Goal: Answer question/provide support

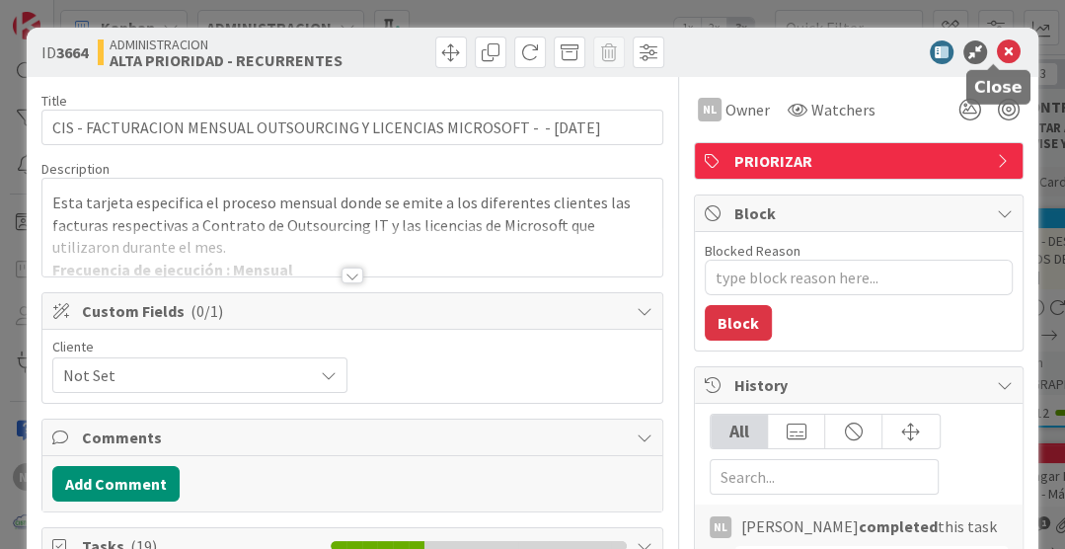
click at [997, 46] on icon at bounding box center [1009, 52] width 24 height 24
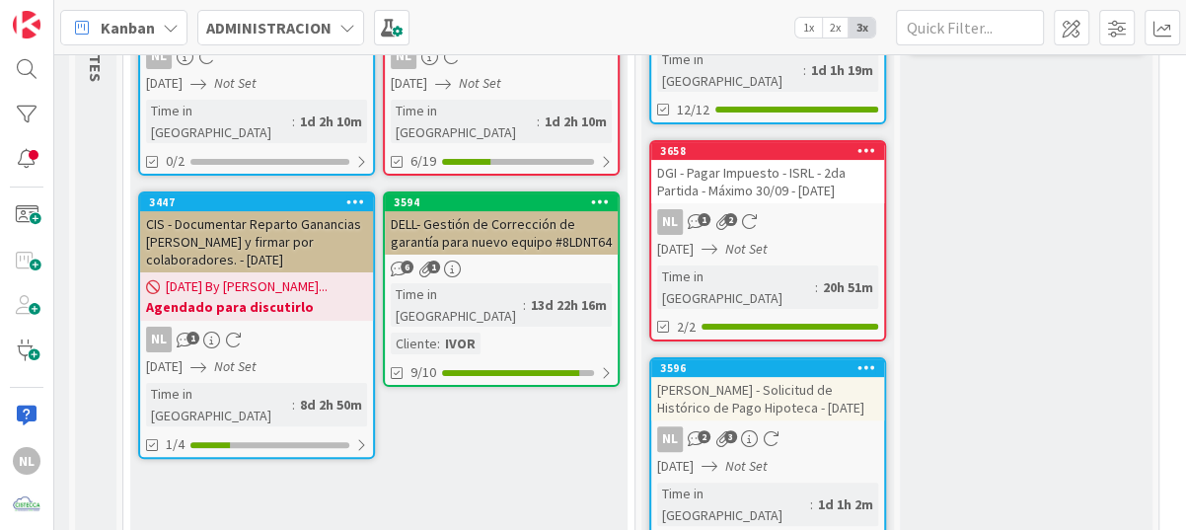
scroll to position [304, 339]
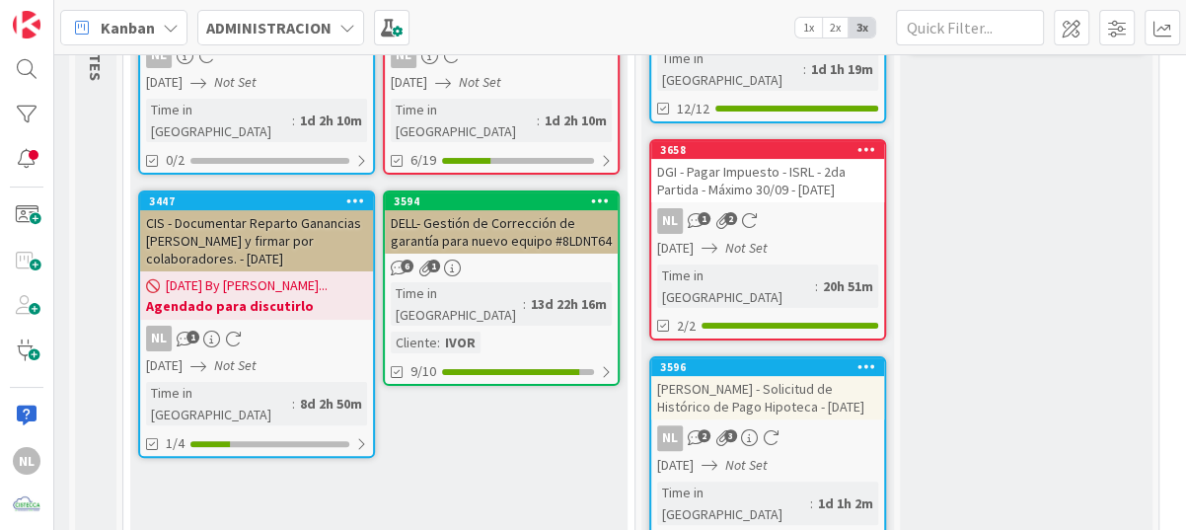
click at [773, 376] on div "[PERSON_NAME] - Solicitud de Histórico de Pago Hipoteca - [DATE]" at bounding box center [767, 397] width 233 height 43
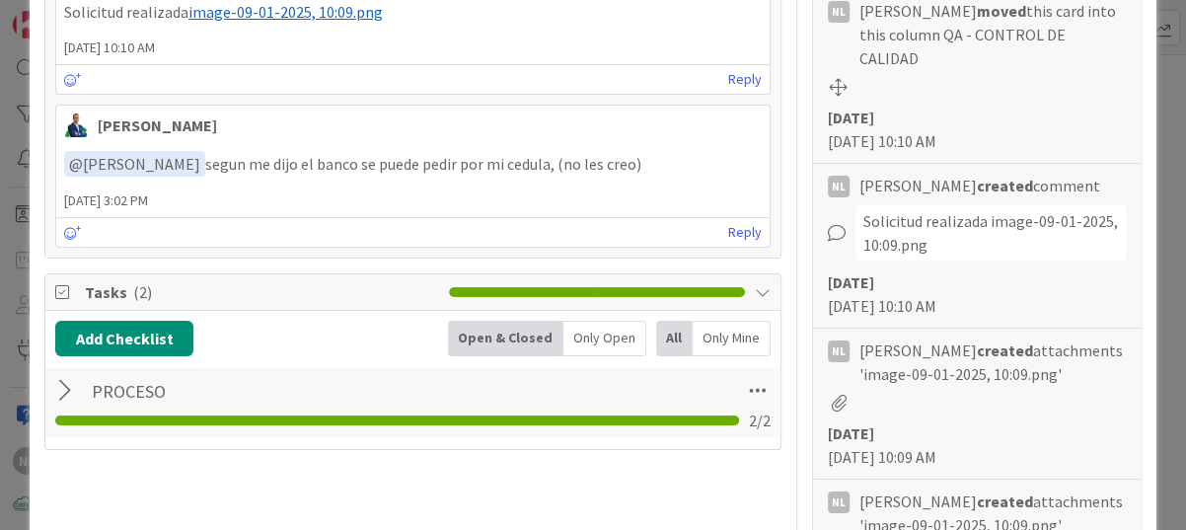
scroll to position [592, 0]
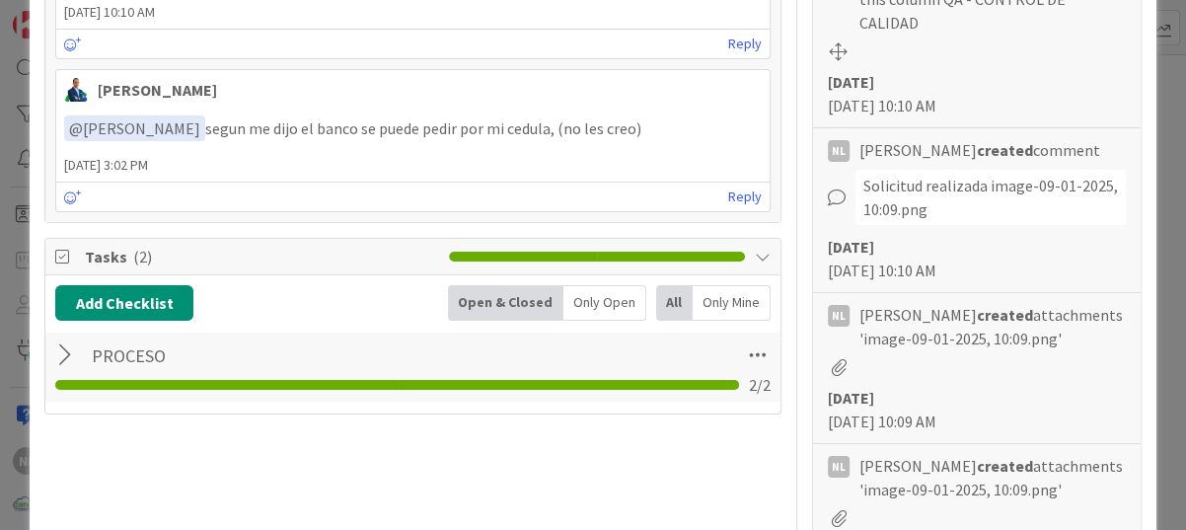
click at [58, 352] on div at bounding box center [68, 355] width 26 height 36
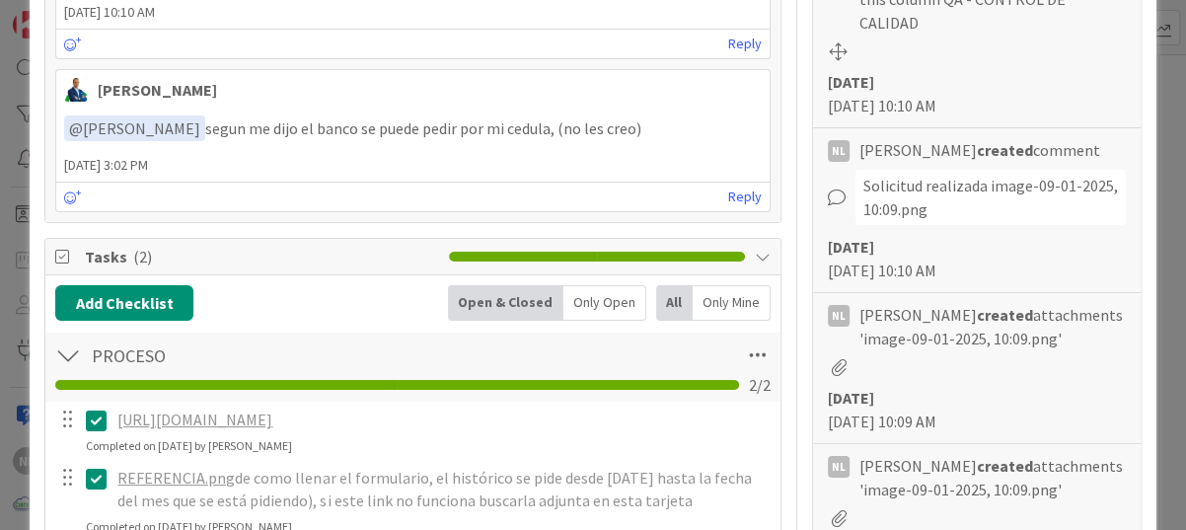
click at [272, 422] on link "[URL][DOMAIN_NAME]" at bounding box center [194, 419] width 155 height 20
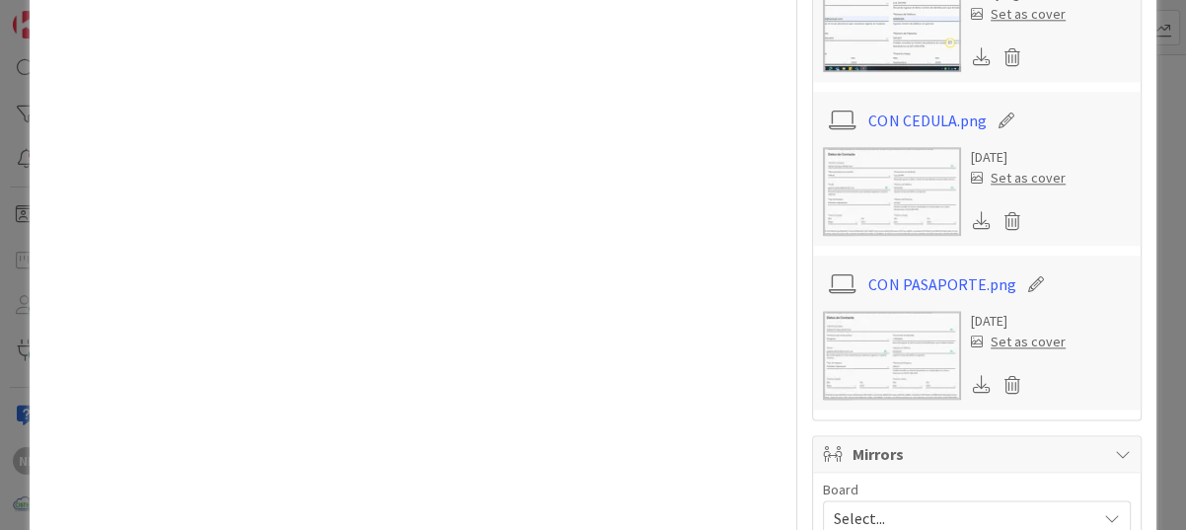
scroll to position [1677, 0]
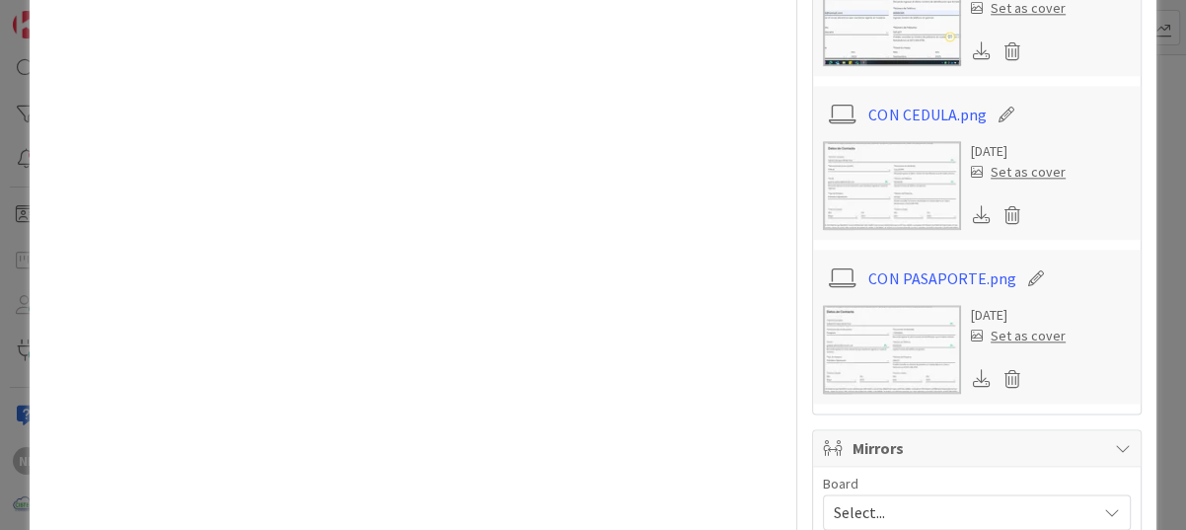
click at [907, 313] on img at bounding box center [892, 349] width 138 height 89
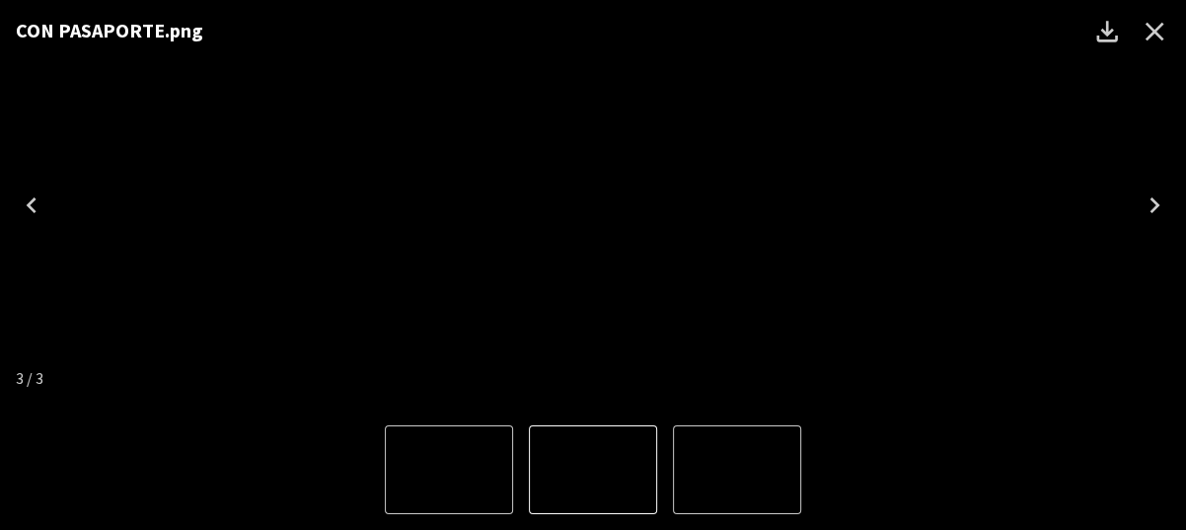
click at [593, 205] on img "3 of 3" at bounding box center [593, 205] width 0 height 0
click at [1064, 25] on icon "Close" at bounding box center [1155, 32] width 32 height 32
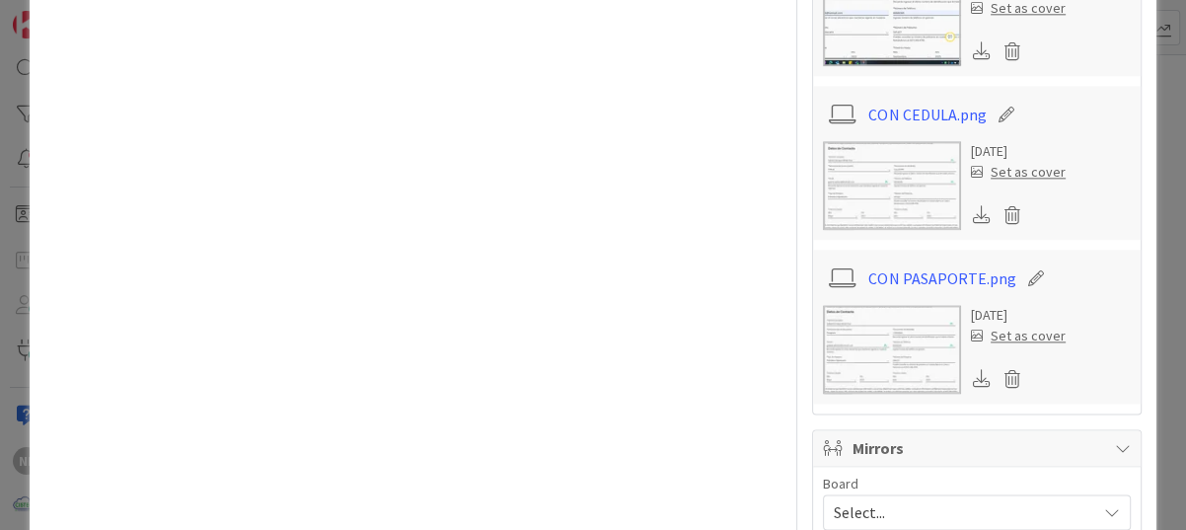
click at [877, 331] on img at bounding box center [892, 349] width 138 height 89
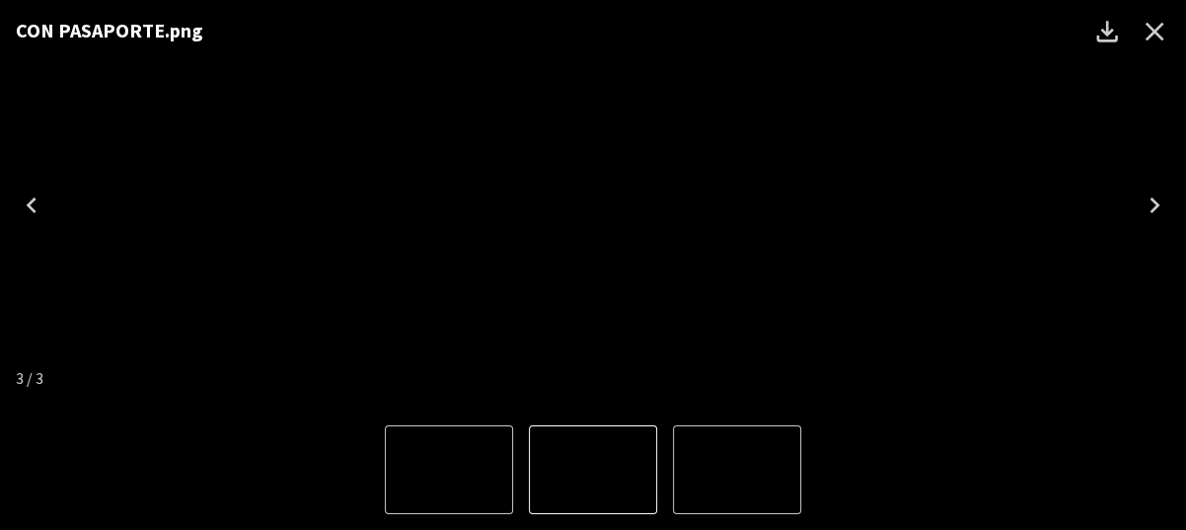
click at [593, 205] on img "3 of 3" at bounding box center [593, 205] width 0 height 0
click at [25, 207] on icon "Previous" at bounding box center [32, 205] width 32 height 32
click at [1064, 30] on icon "Close" at bounding box center [1155, 32] width 32 height 32
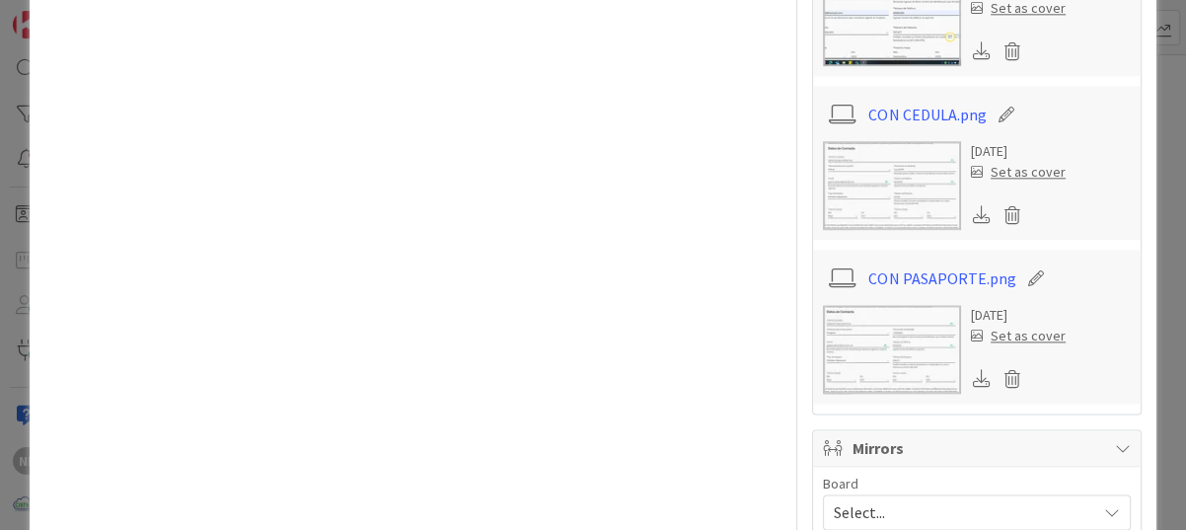
type textarea "x"
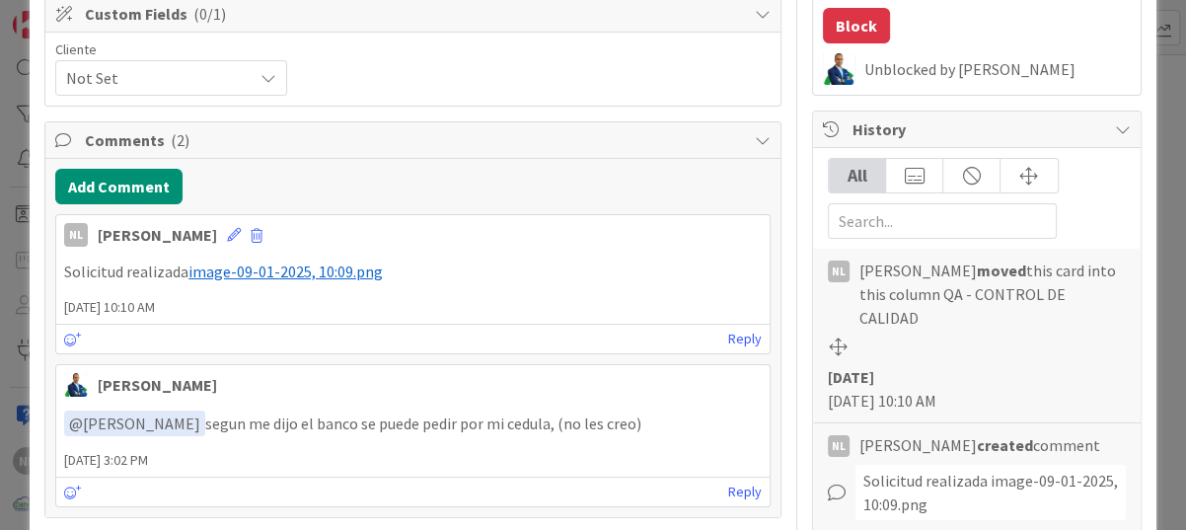
scroll to position [296, 0]
click at [227, 233] on icon at bounding box center [234, 236] width 14 height 14
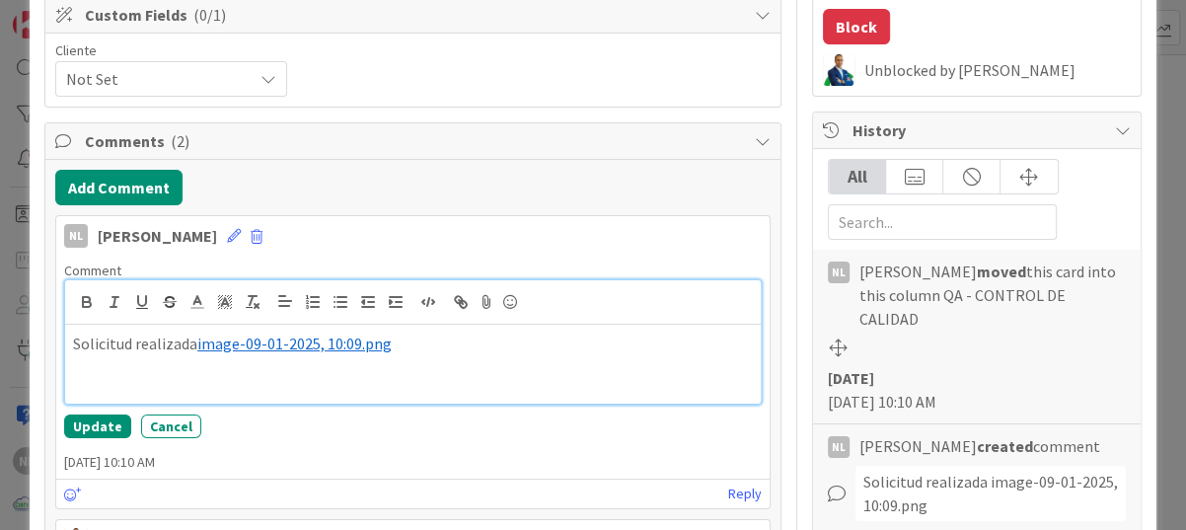
click at [105, 374] on div "Solicitud realizada ﻿ image-09-01-2025, 10:09.png ﻿" at bounding box center [413, 364] width 696 height 79
click at [437, 350] on p "Solicitud realizada ﻿ image-09-01-2025, 10:09.png ﻿" at bounding box center [413, 344] width 680 height 23
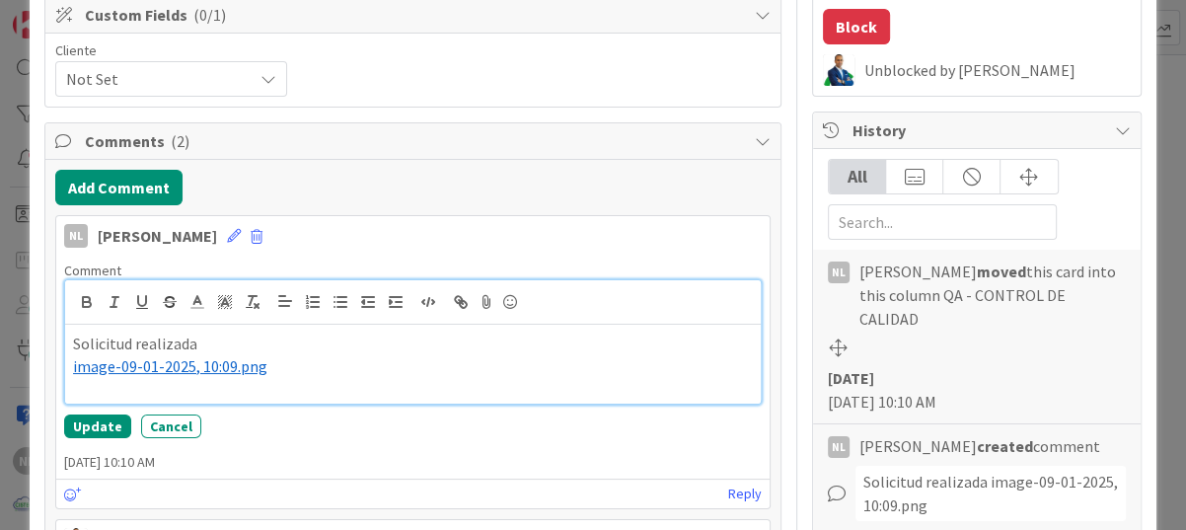
click at [242, 344] on p "Solicitud realizada" at bounding box center [413, 344] width 680 height 23
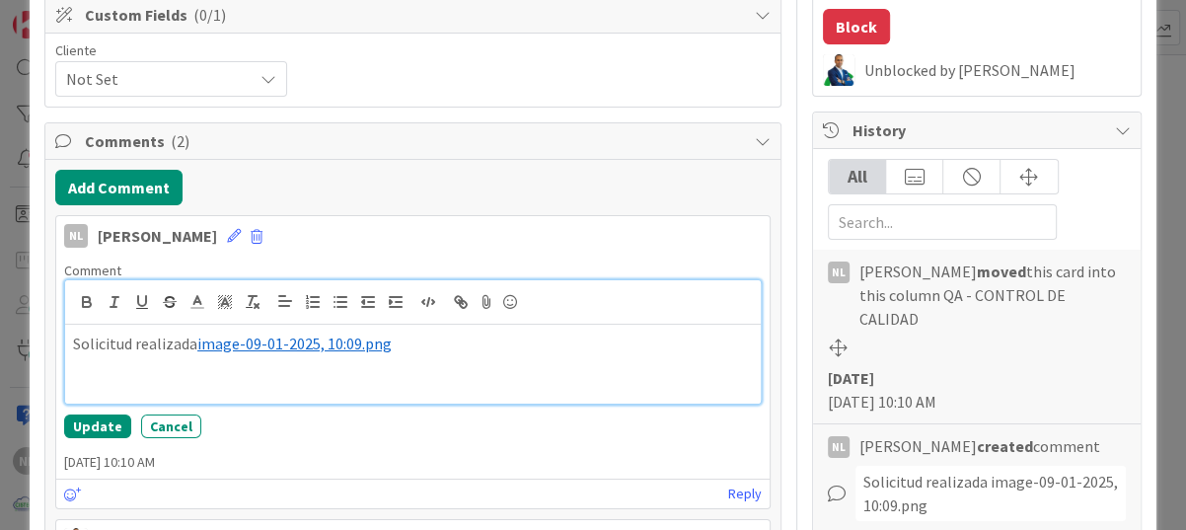
click at [418, 352] on div "Solicitud realizada ﻿ image-09-01-2025, 10:09.png ﻿" at bounding box center [413, 364] width 696 height 79
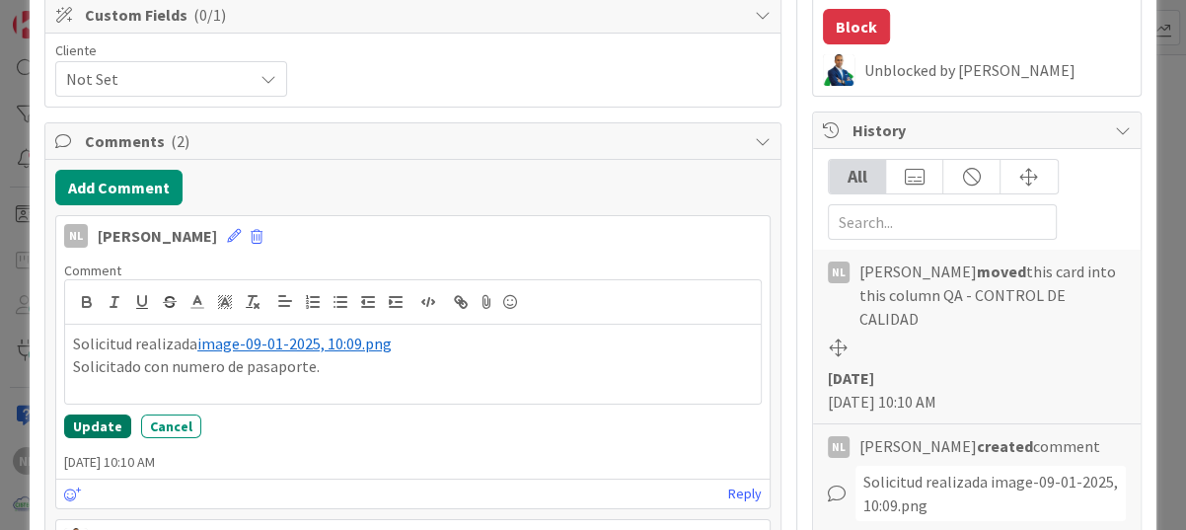
click at [86, 420] on button "Update" at bounding box center [97, 426] width 67 height 24
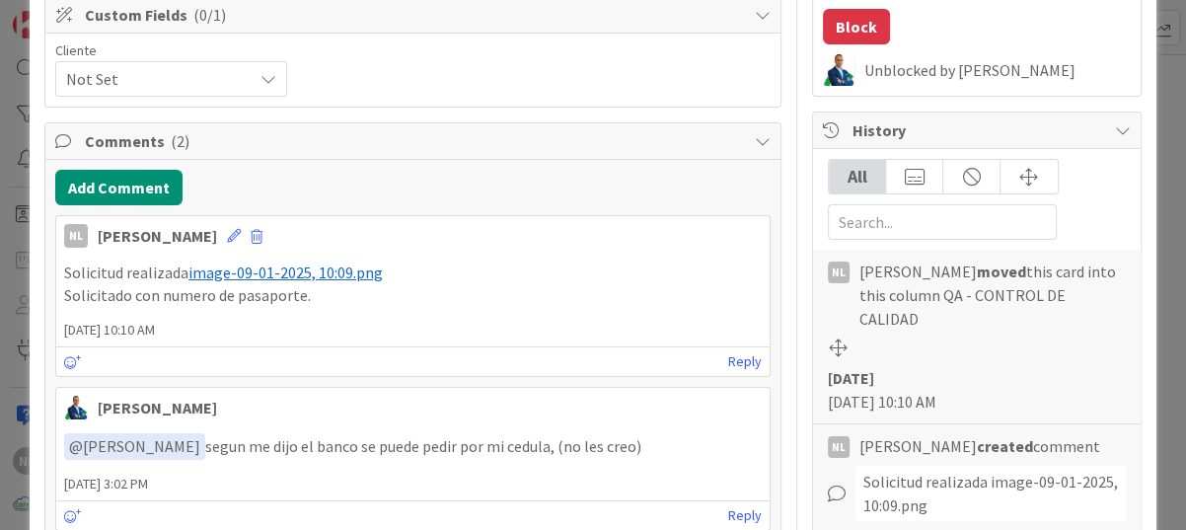
scroll to position [395, 0]
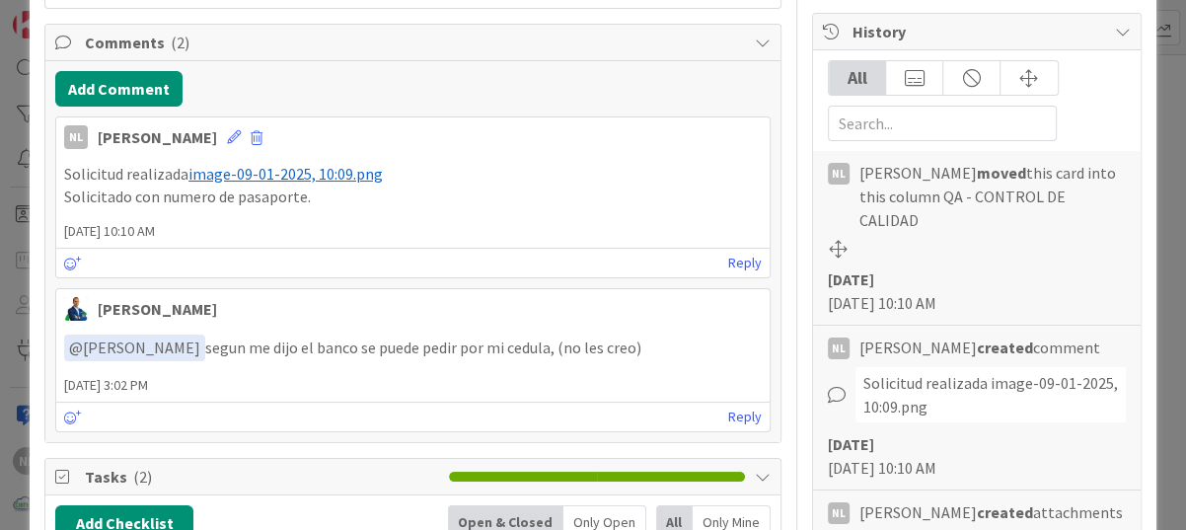
click at [325, 200] on p "Solicitado con numero de pasaporte." at bounding box center [413, 196] width 698 height 23
drag, startPoint x: 325, startPoint y: 200, endPoint x: 93, endPoint y: 188, distance: 232.2
click at [93, 188] on p "Solicitado con numero de pasaporte." at bounding box center [413, 196] width 698 height 23
click at [227, 131] on icon at bounding box center [234, 137] width 14 height 14
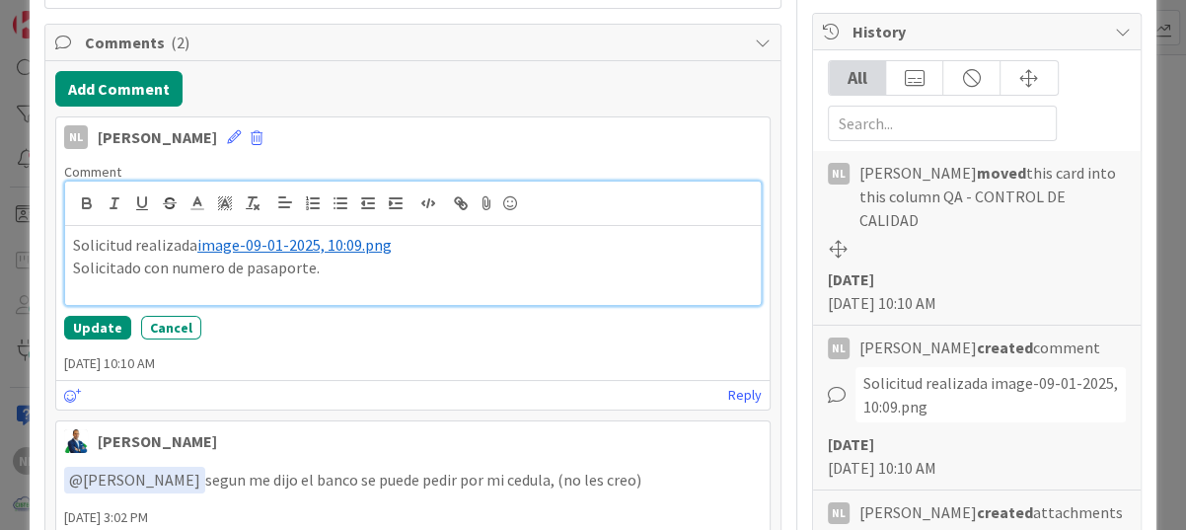
drag, startPoint x: 333, startPoint y: 263, endPoint x: 67, endPoint y: 268, distance: 265.5
click at [67, 268] on div "Solicitud realizada ﻿ image-09-01-2025, 10:09.png ﻿ Solicitado con numero de pa…" at bounding box center [413, 265] width 696 height 79
drag, startPoint x: 350, startPoint y: 265, endPoint x: 74, endPoint y: 259, distance: 276.3
click at [74, 259] on p "olicitado con numero de pasaporte." at bounding box center [413, 268] width 680 height 23
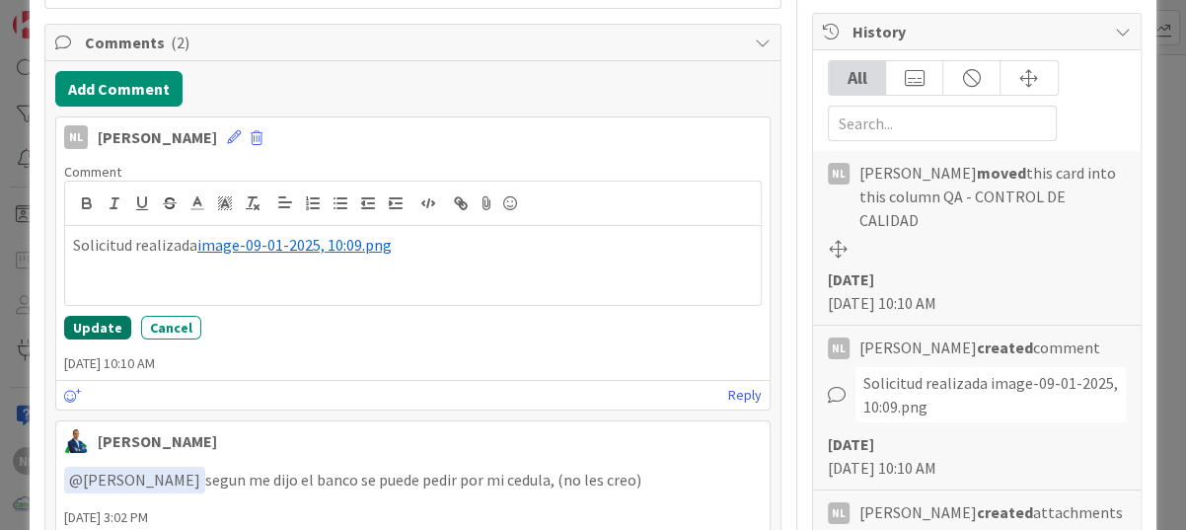
click at [104, 333] on button "Update" at bounding box center [97, 328] width 67 height 24
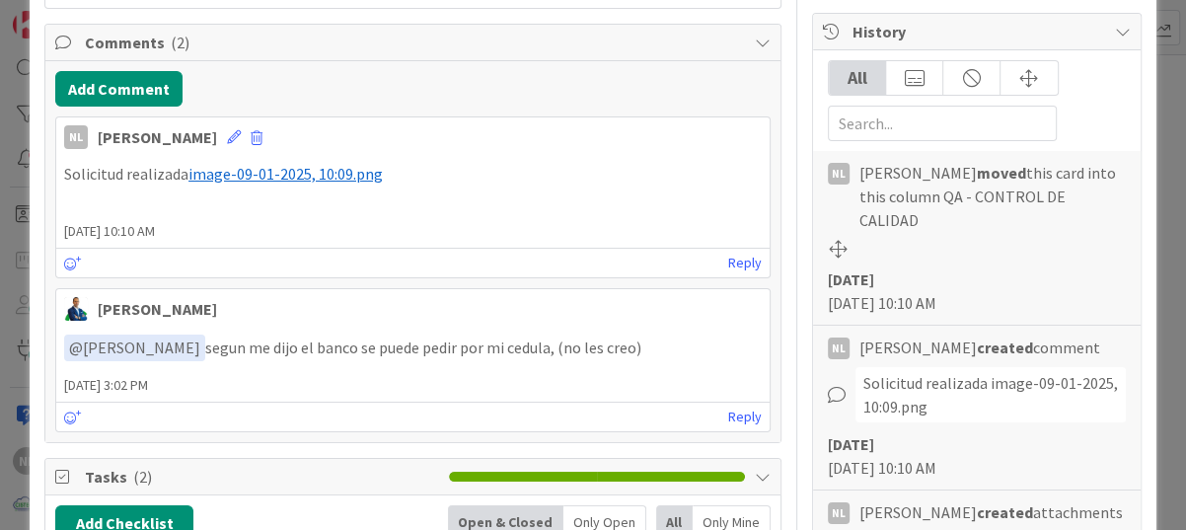
type textarea "x"
click at [117, 92] on button "Add Comment" at bounding box center [118, 89] width 127 height 36
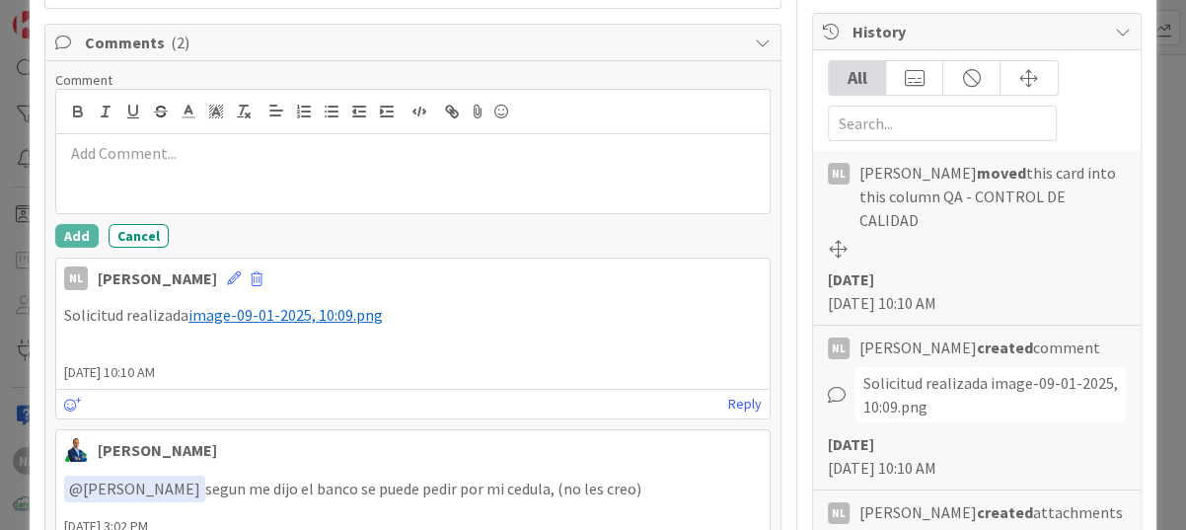
click at [97, 154] on p at bounding box center [413, 153] width 698 height 23
click at [316, 156] on p "Solicitado con número del pasarporte" at bounding box center [413, 153] width 698 height 23
click at [344, 157] on p "Solicitado con número del pasaporte" at bounding box center [413, 153] width 698 height 23
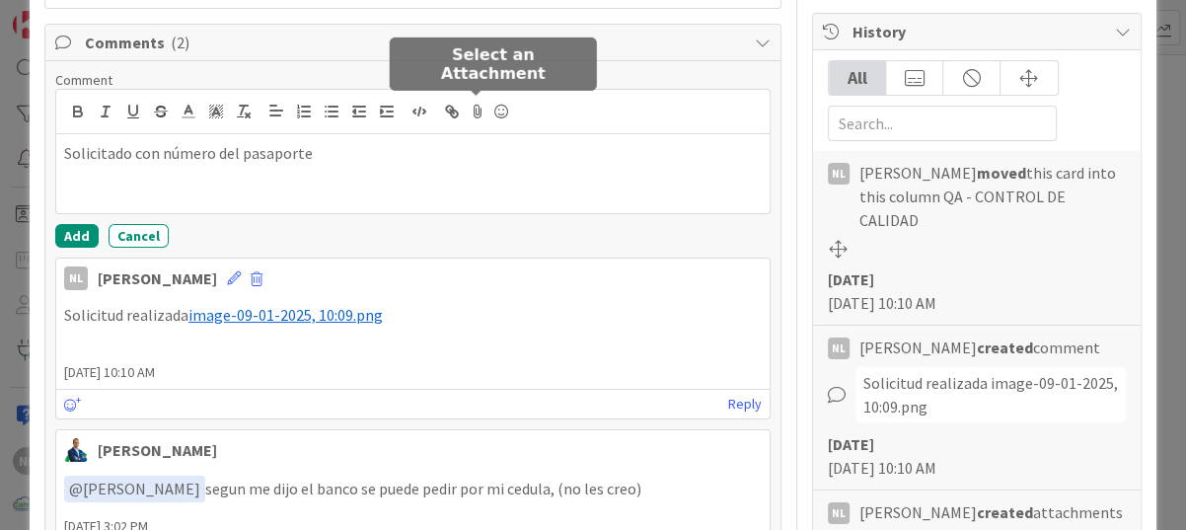
click at [471, 107] on icon at bounding box center [478, 112] width 24 height 28
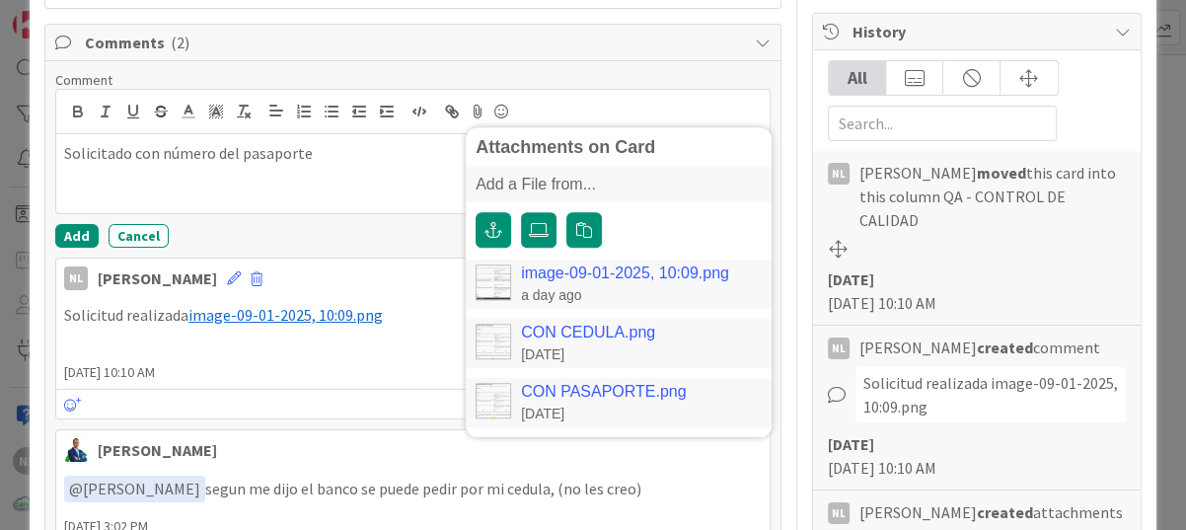
click at [317, 166] on div "Solicitado con número del pasaporte" at bounding box center [412, 173] width 713 height 79
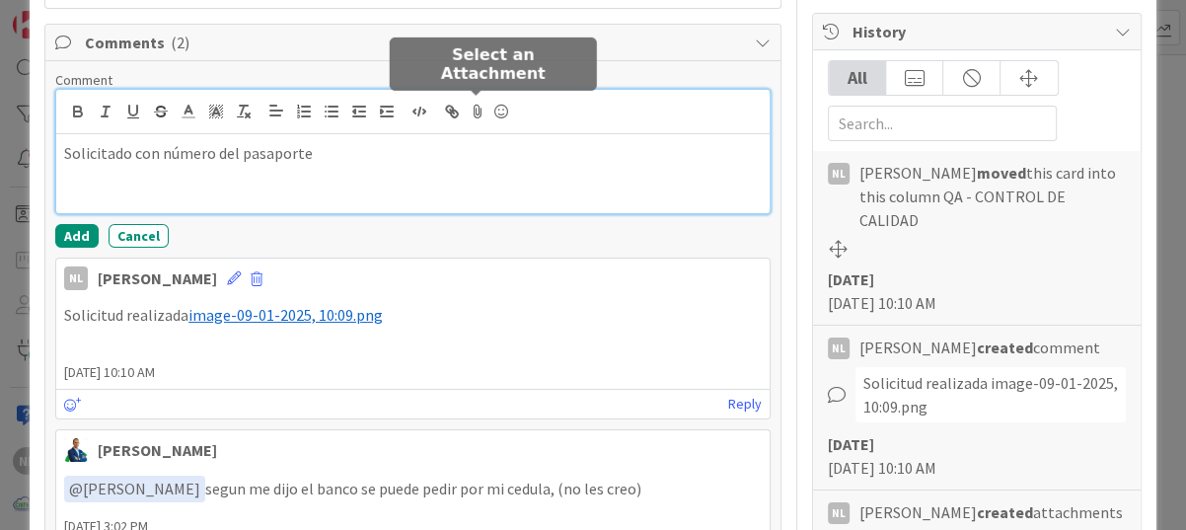
click at [481, 111] on icon at bounding box center [478, 112] width 24 height 28
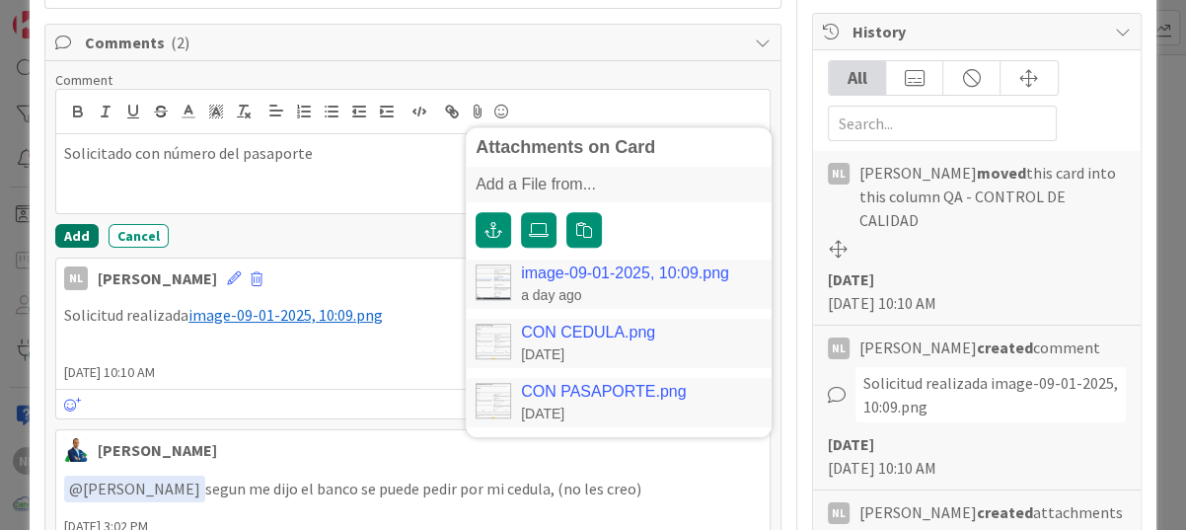
click at [77, 237] on button "Add" at bounding box center [76, 236] width 43 height 24
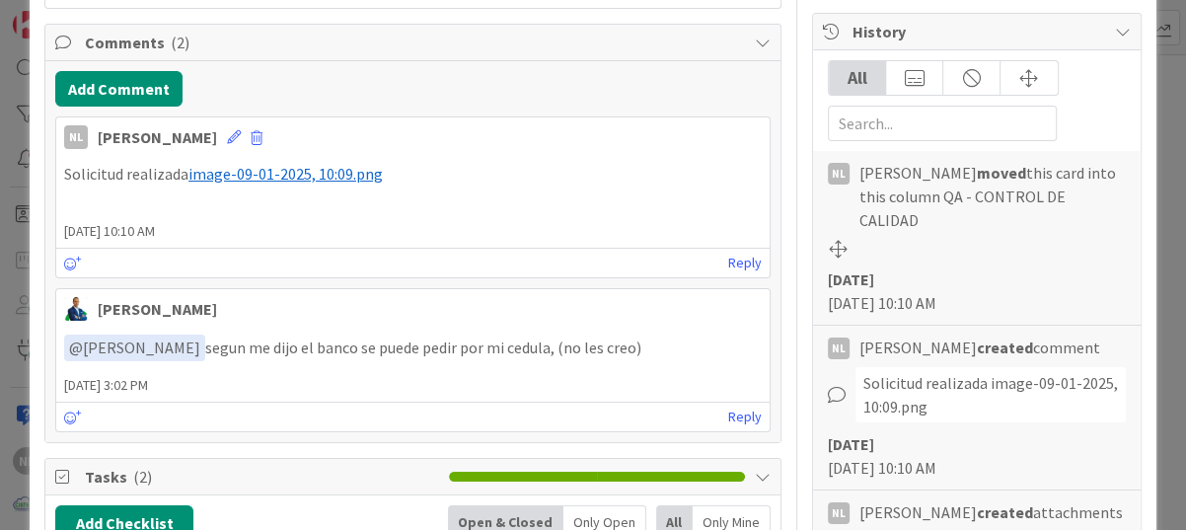
type textarea "x"
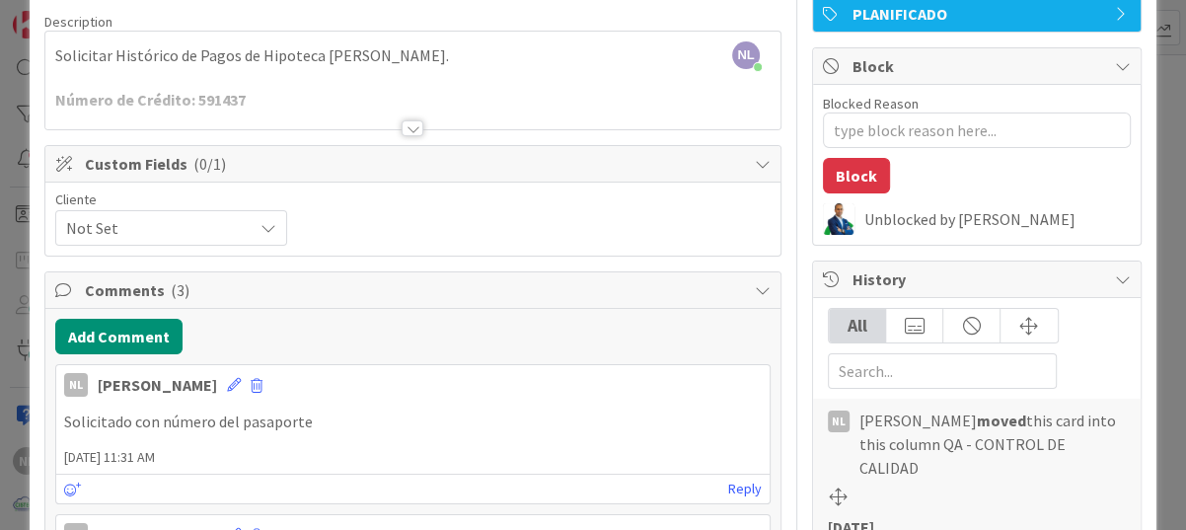
scroll to position [0, 0]
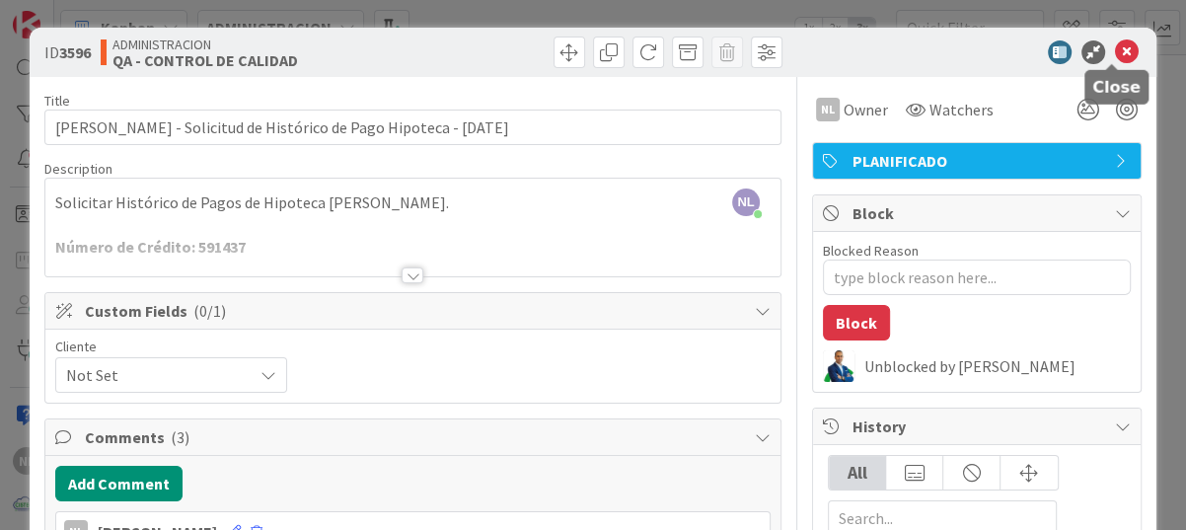
click at [1064, 52] on icon at bounding box center [1127, 52] width 24 height 24
